Goal: Find specific page/section: Find specific page/section

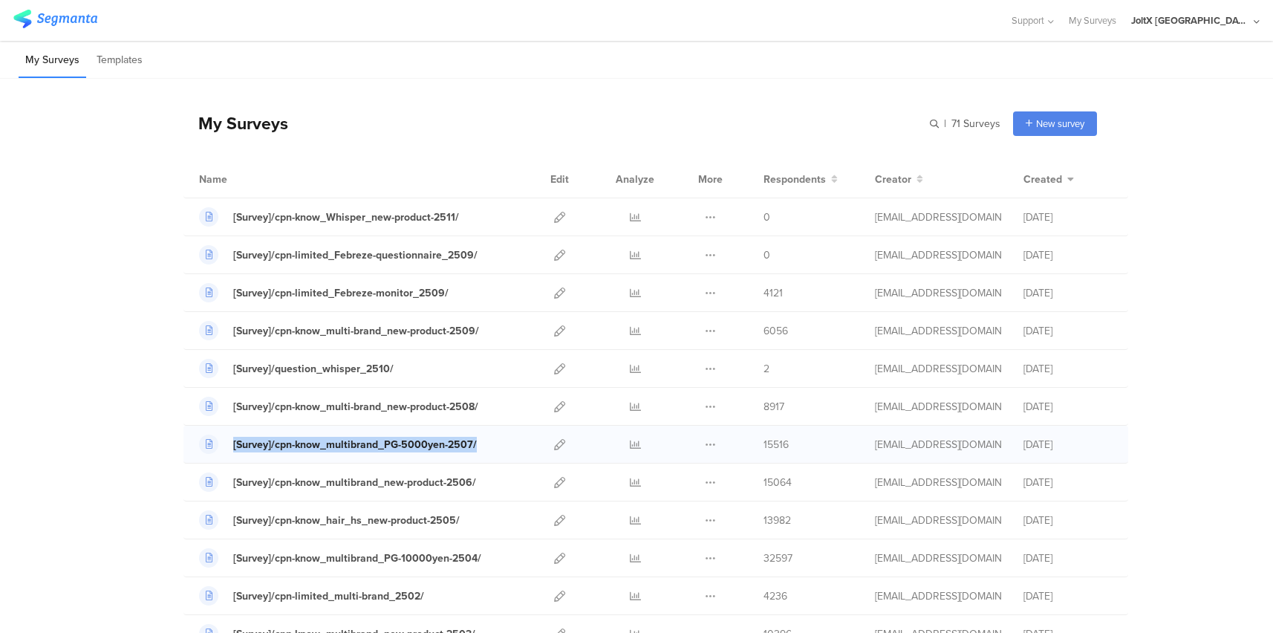
drag, startPoint x: 478, startPoint y: 446, endPoint x: 223, endPoint y: 437, distance: 255.6
click at [223, 437] on div "[Survey]/cpn-know_multibrand_PG-5000yen-2507/" at bounding box center [360, 443] width 322 height 19
copy link "[Survey]/cpn-know_multibrand_PG-5000yen-2507/"
drag, startPoint x: 486, startPoint y: 452, endPoint x: 485, endPoint y: 421, distance: 30.5
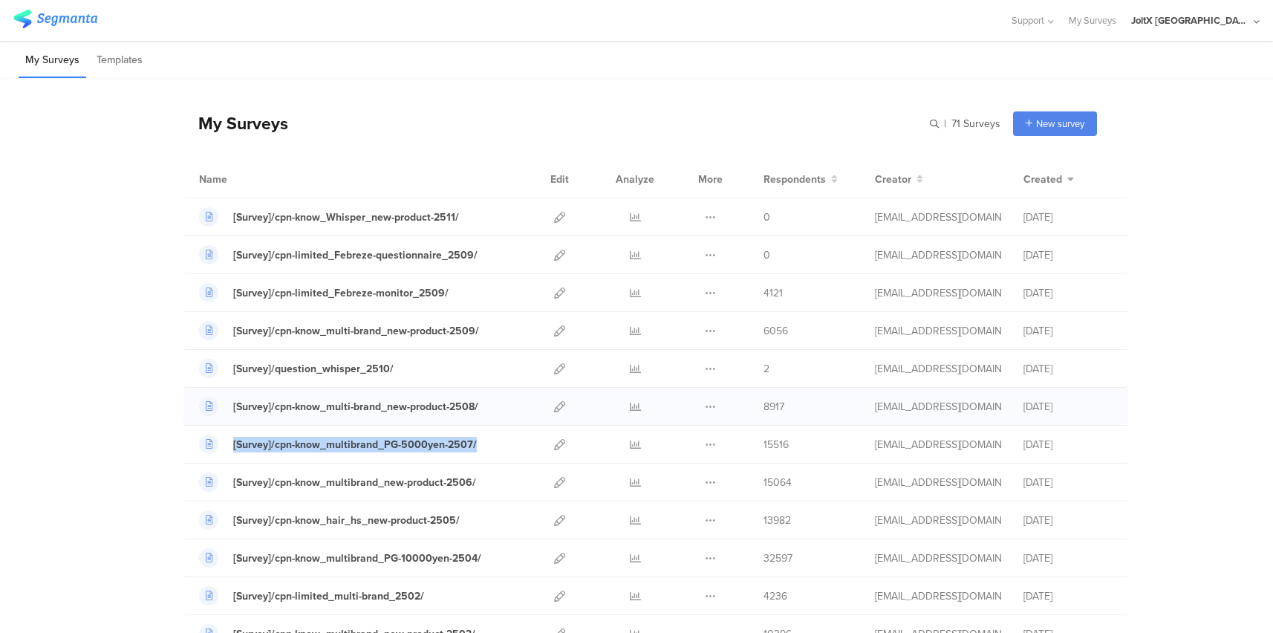
click at [199, 446] on div "[Survey]/cpn-know_multibrand_PG-5000yen-2507/" at bounding box center [360, 443] width 322 height 19
copy link "[Survey]/cpn-know_multibrand_PG-5000yen-2507/"
drag, startPoint x: 87, startPoint y: 372, endPoint x: 33, endPoint y: 393, distance: 57.4
